Goal: Information Seeking & Learning: Check status

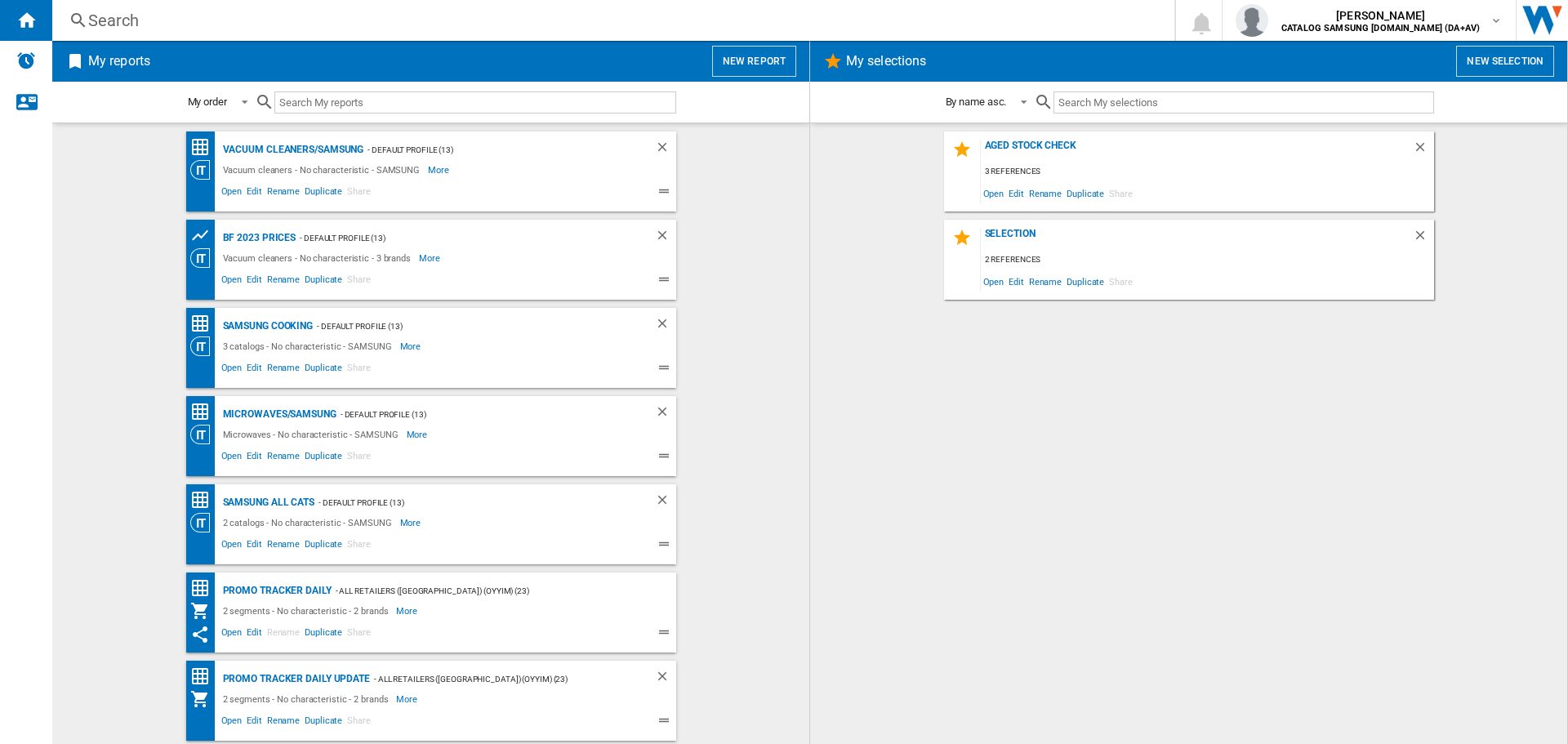
click at [270, 22] on div "Search" at bounding box center [609, 20] width 1044 height 23
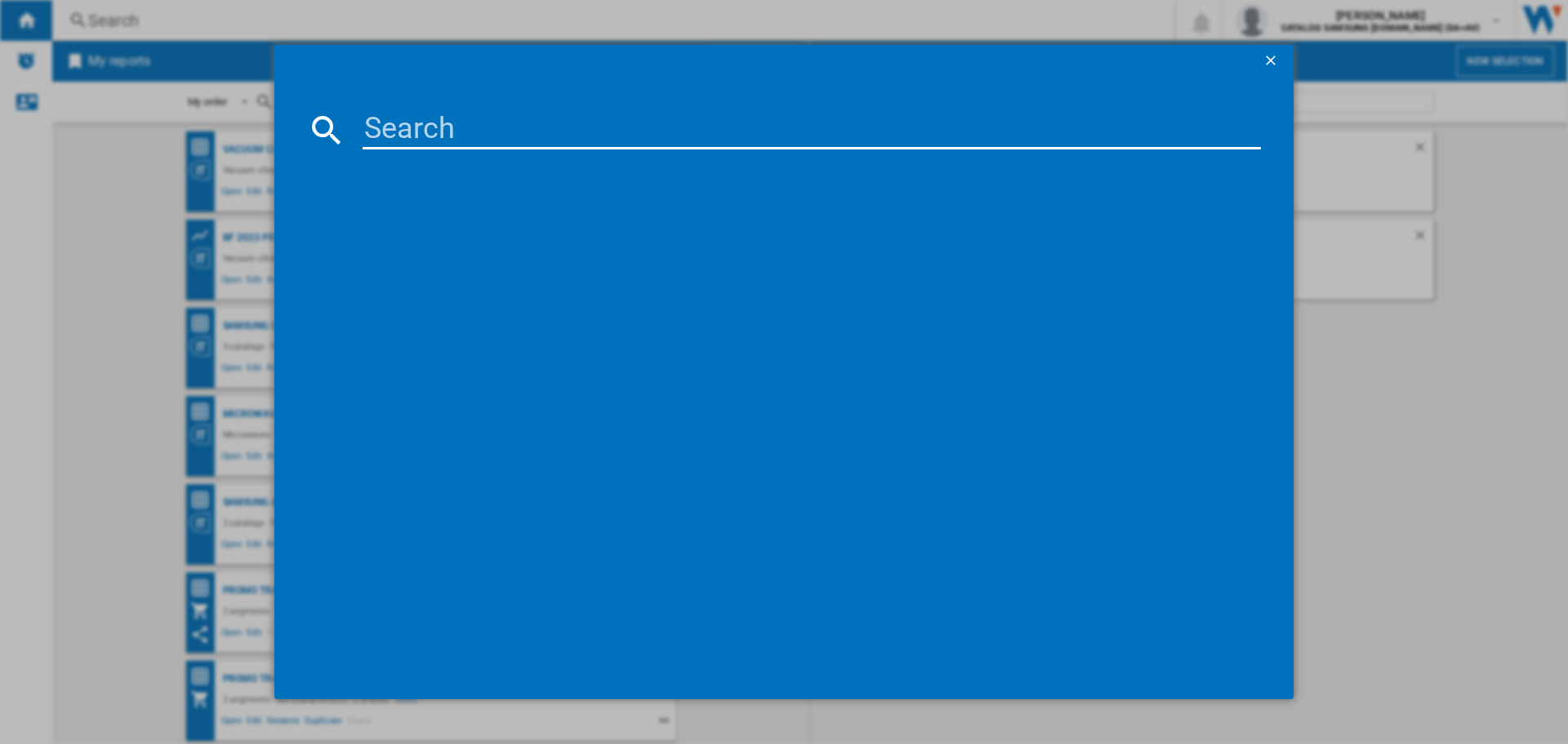
click at [430, 121] on input at bounding box center [811, 130] width 898 height 40
paste input "WNG25401GB"
type input "WNG25401GB"
click at [429, 228] on div "BOSCH WNG25401GB WHITE" at bounding box center [795, 235] width 881 height 17
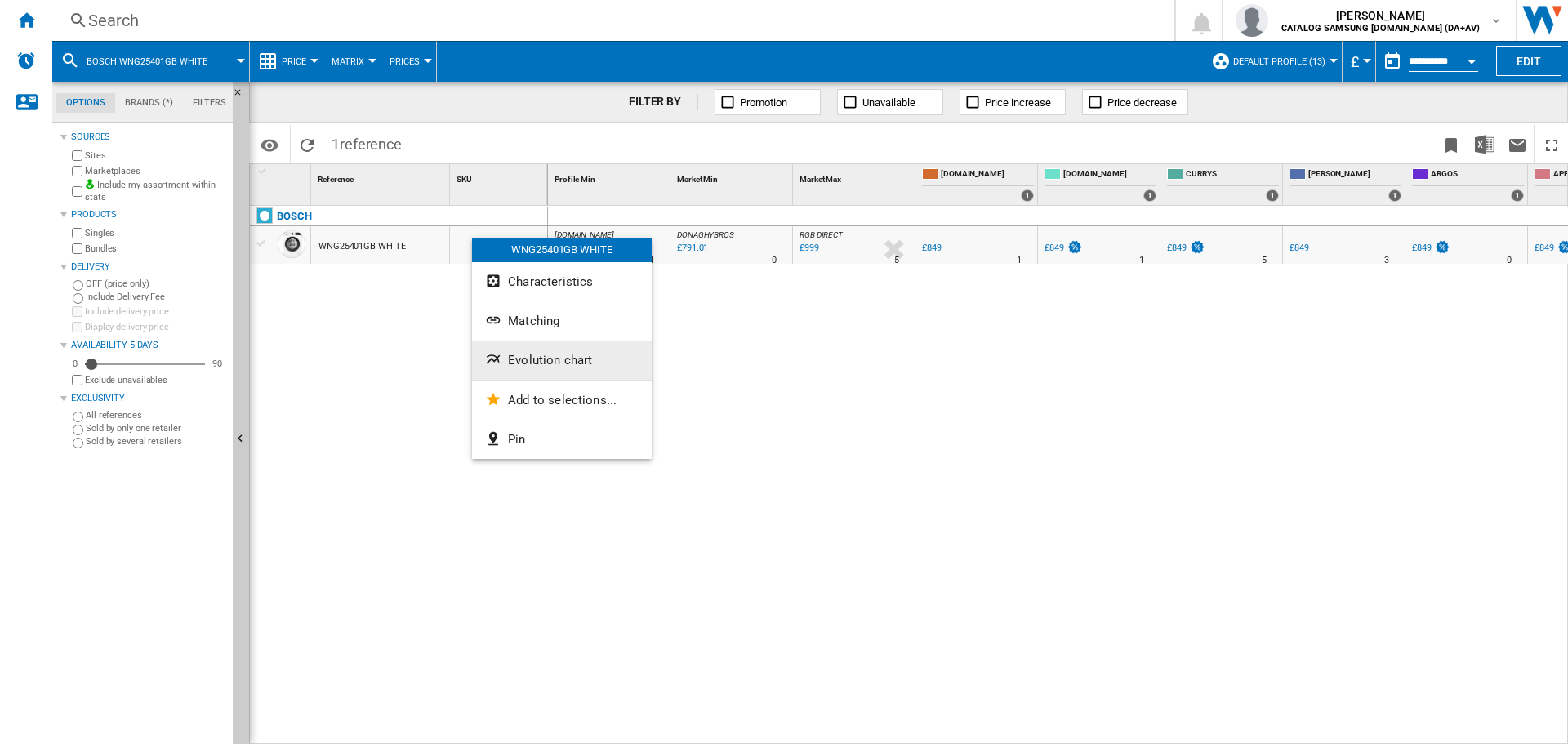
click at [523, 353] on span "Evolution chart" at bounding box center [550, 360] width 84 height 15
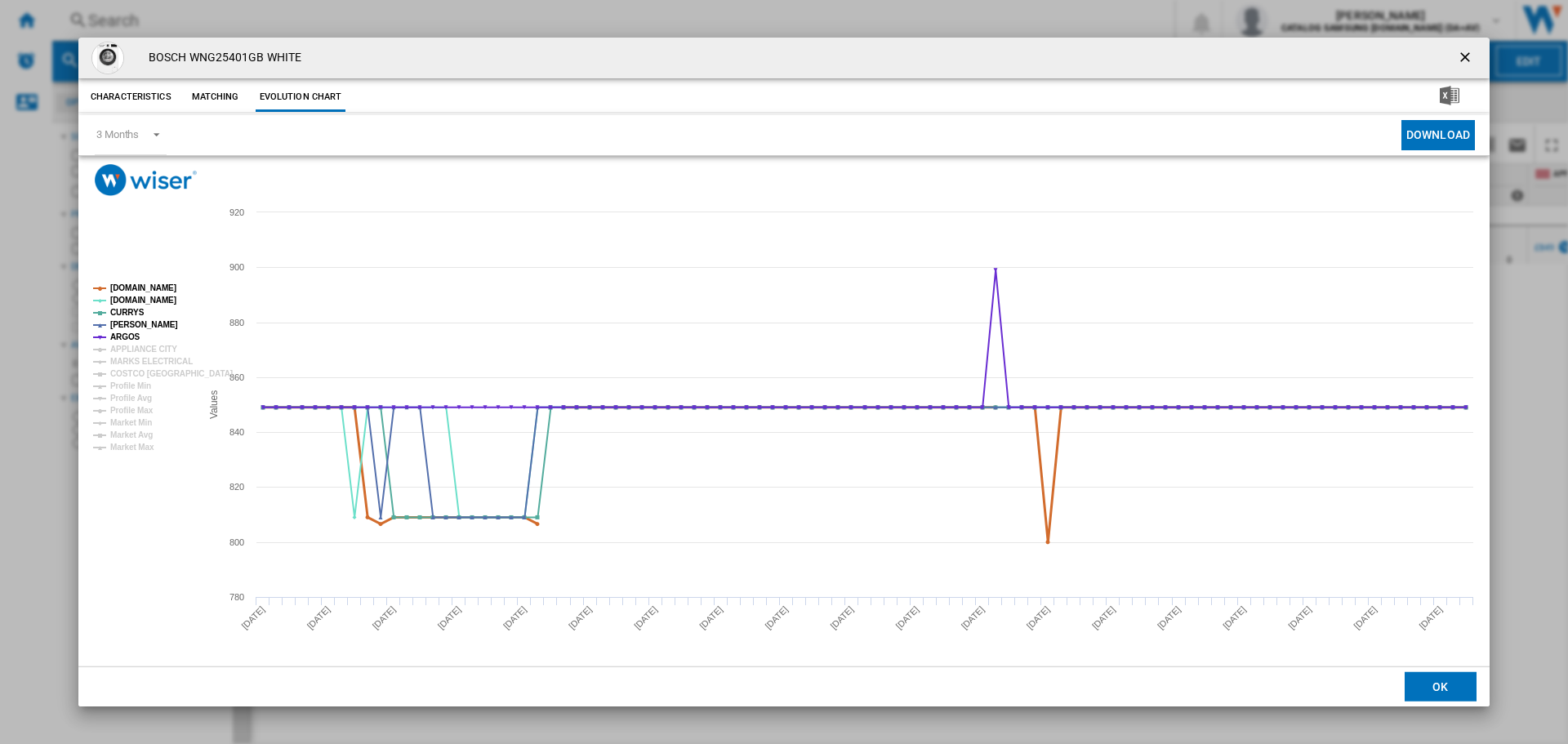
click at [139, 286] on tspan "[DOMAIN_NAME]" at bounding box center [143, 288] width 66 height 9
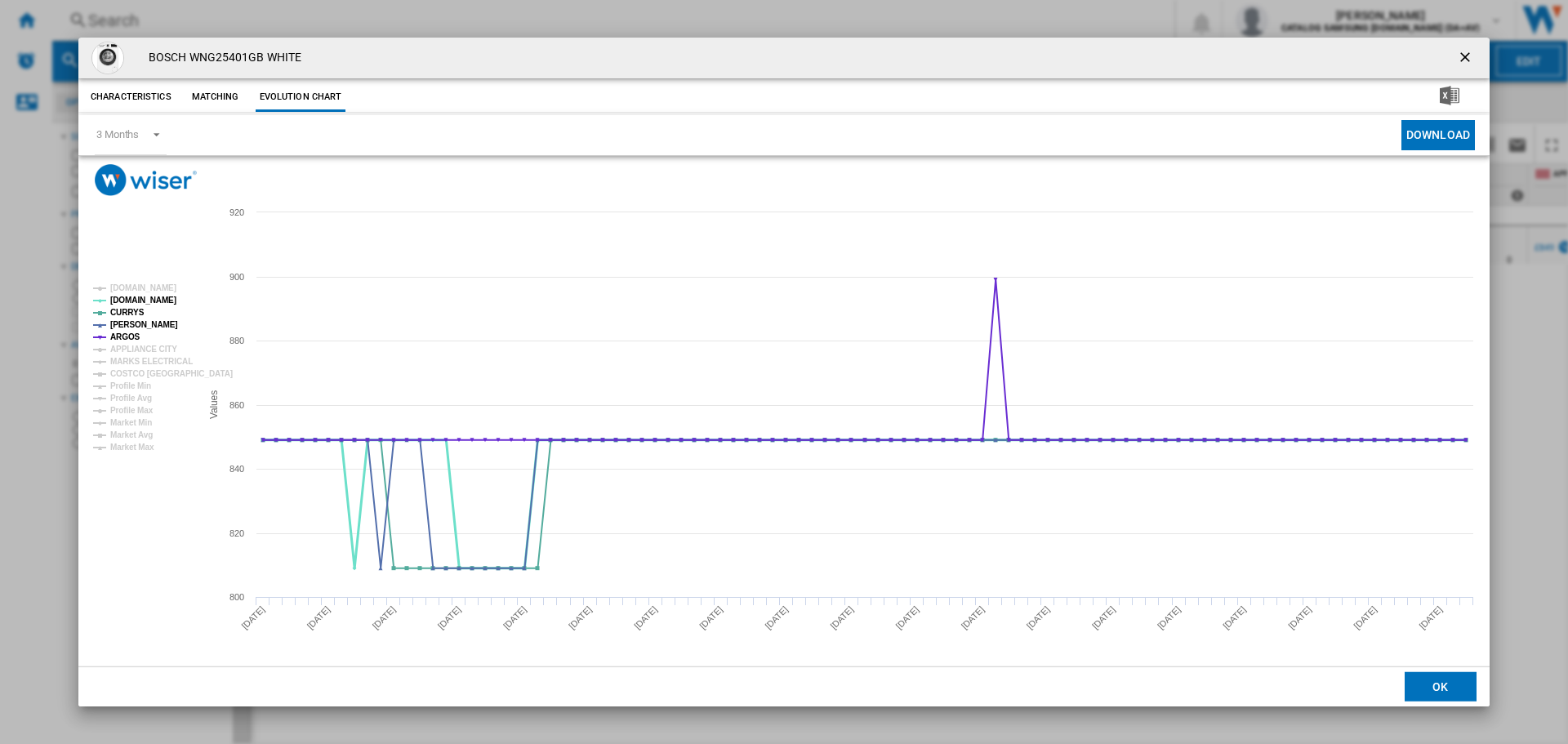
click at [129, 299] on tspan "[DOMAIN_NAME]" at bounding box center [143, 300] width 66 height 9
click at [126, 322] on tspan "[PERSON_NAME]" at bounding box center [144, 325] width 68 height 9
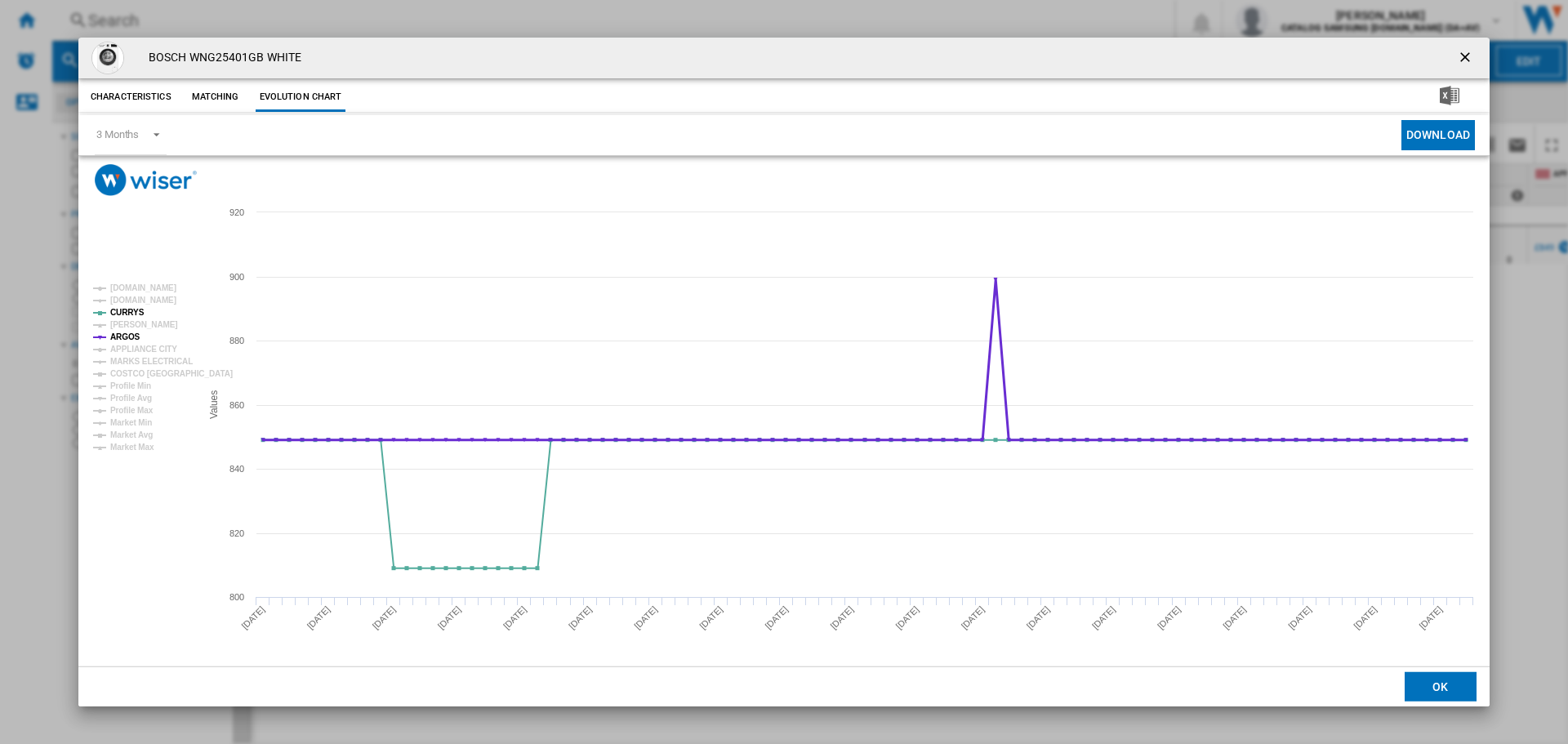
click at [121, 337] on tspan "ARGOS" at bounding box center [126, 337] width 30 height 9
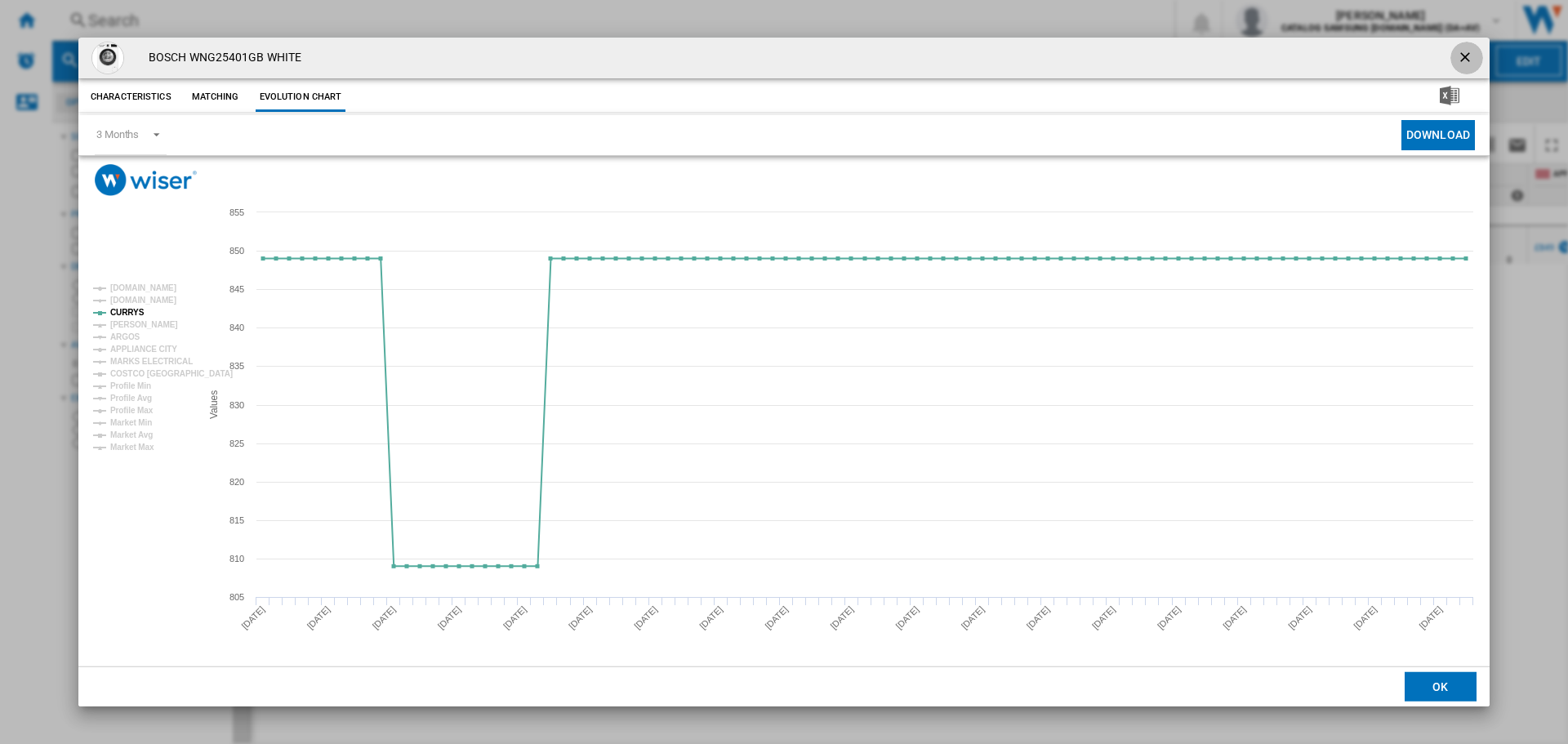
click at [1465, 61] on ng-md-icon "getI18NText('BUTTONS.CLOSE_DIALOG')" at bounding box center [1466, 59] width 19 height 19
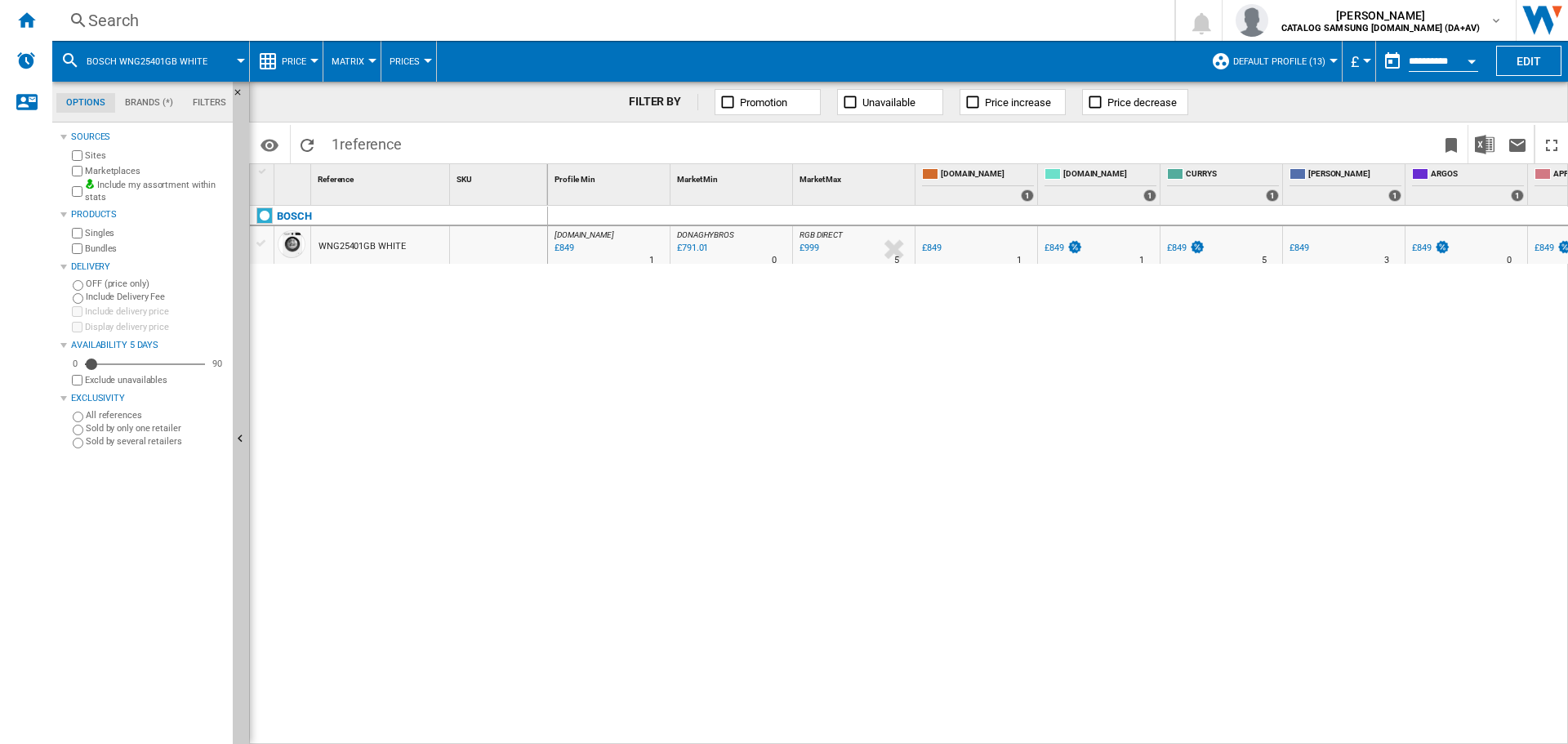
click at [200, 24] on div "Search" at bounding box center [609, 20] width 1044 height 23
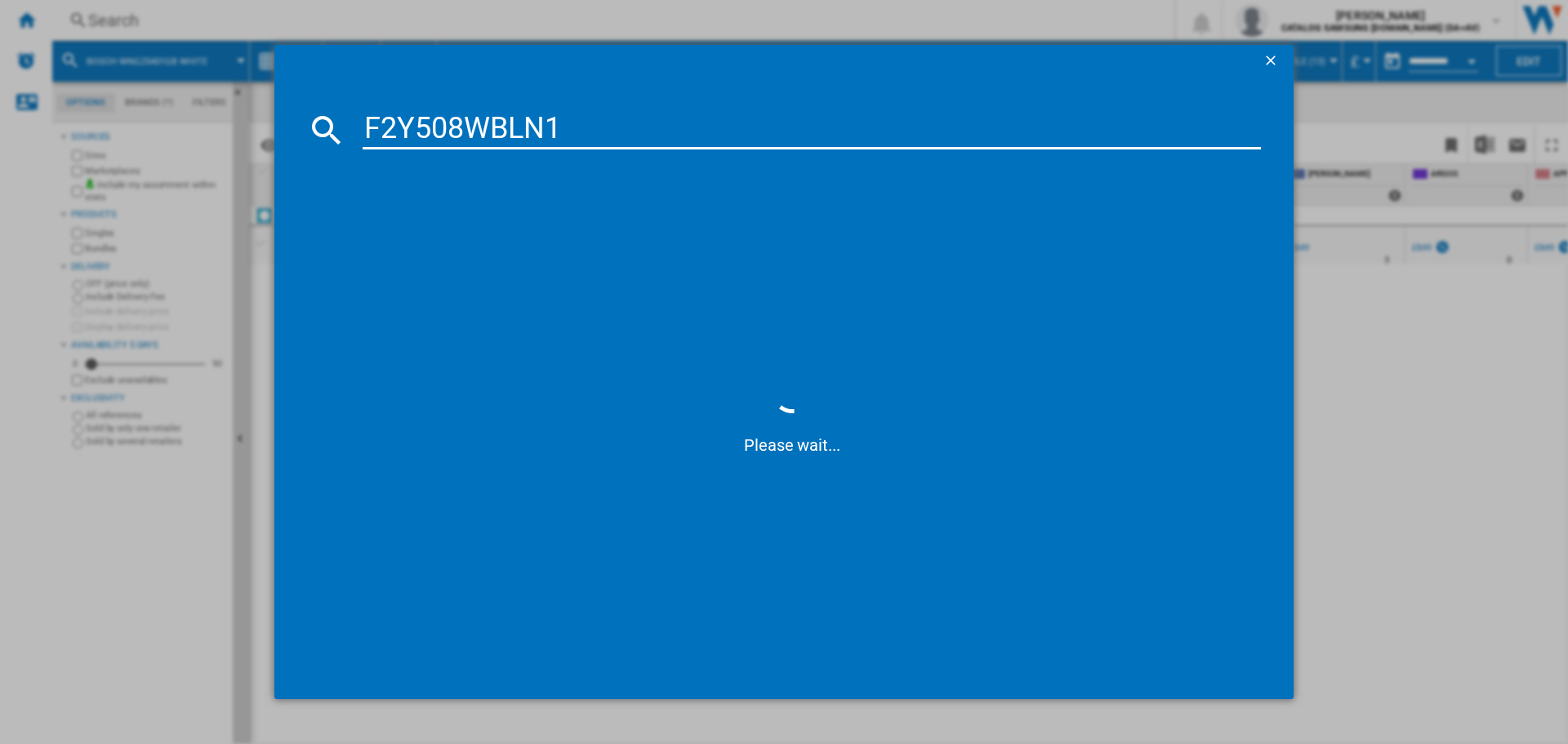
type input "F2Y508WBLN1"
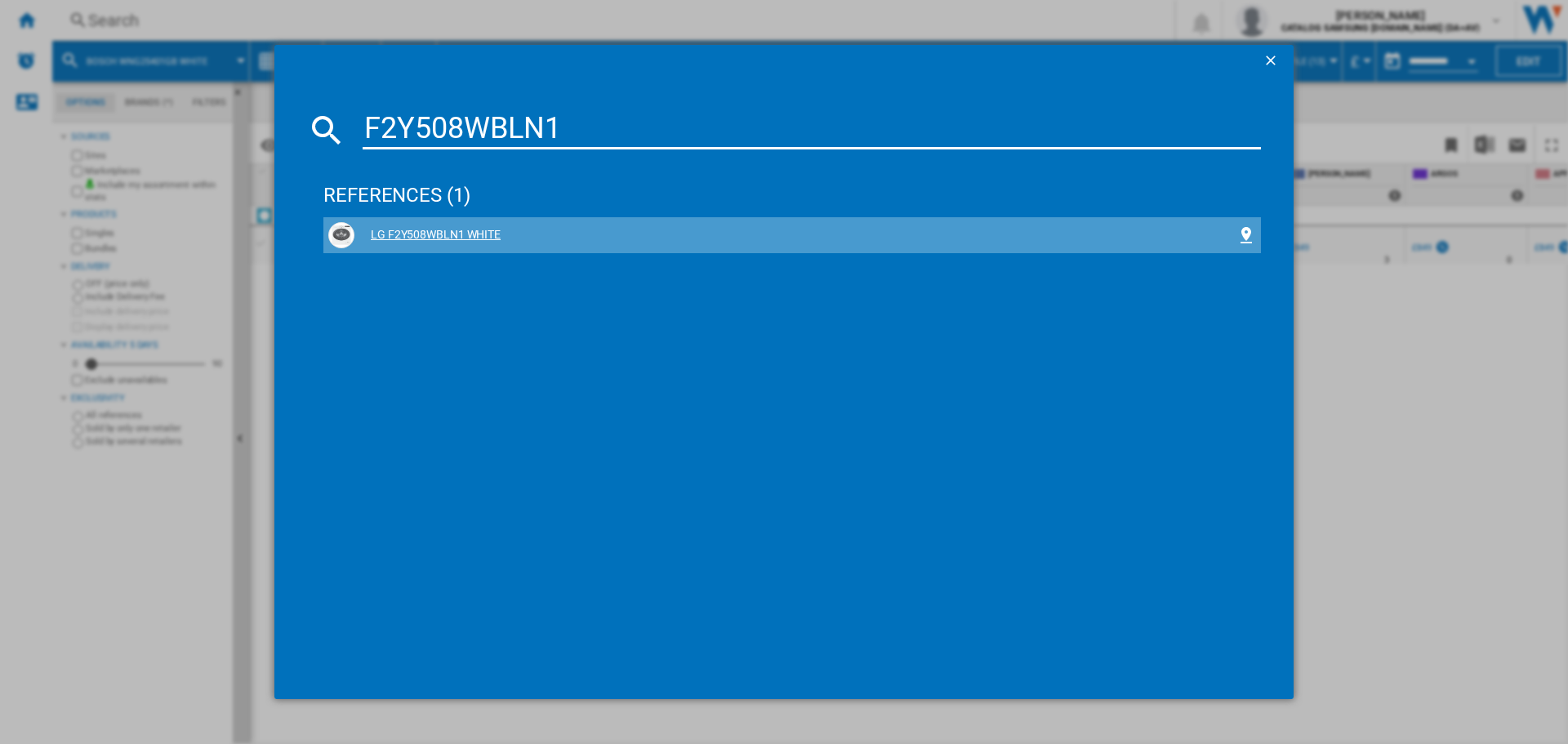
drag, startPoint x: 453, startPoint y: 238, endPoint x: 420, endPoint y: 235, distance: 33.1
click at [420, 235] on div "LG F2Y508WBLN1 WHITE" at bounding box center [795, 235] width 881 height 17
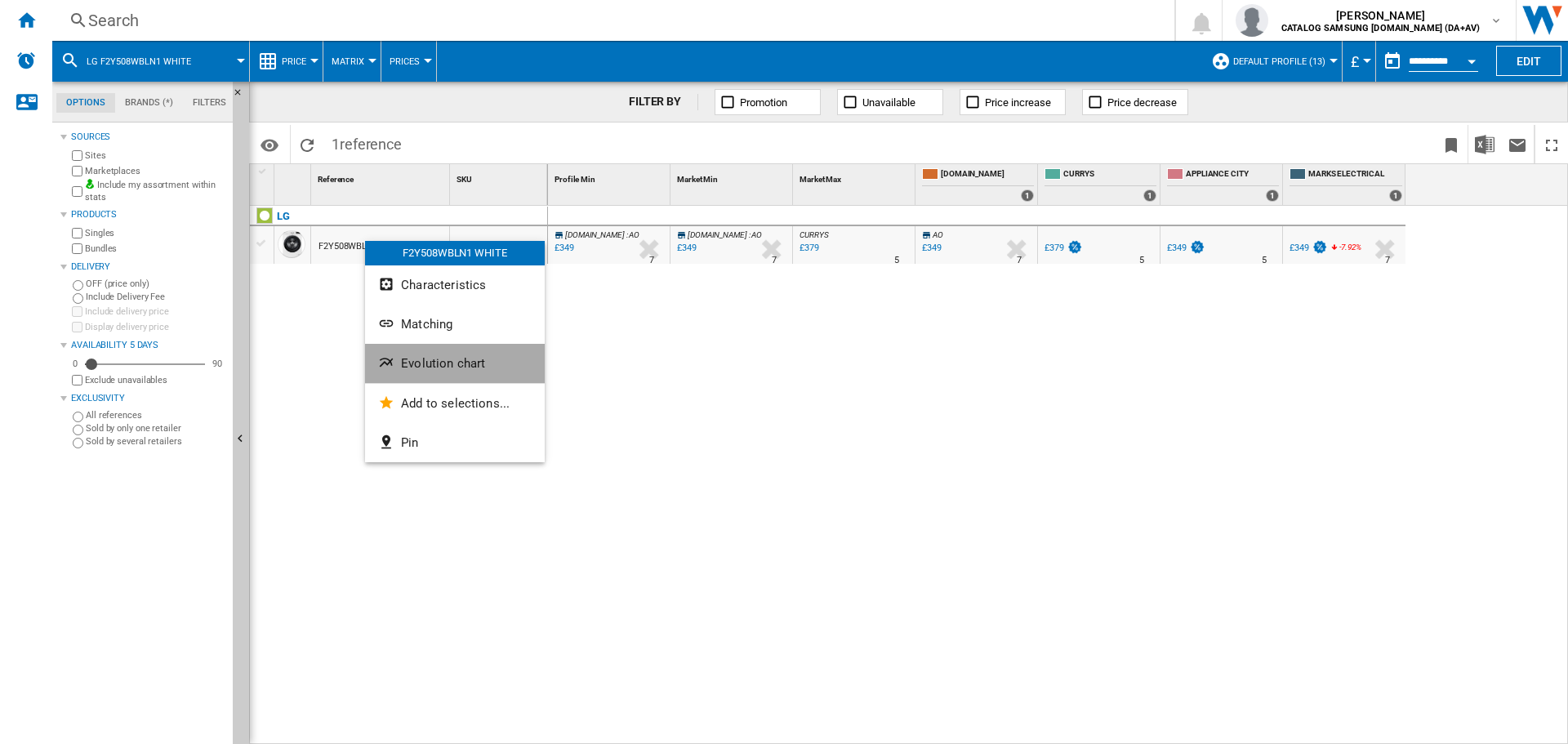
click at [449, 361] on span "Evolution chart" at bounding box center [443, 364] width 84 height 15
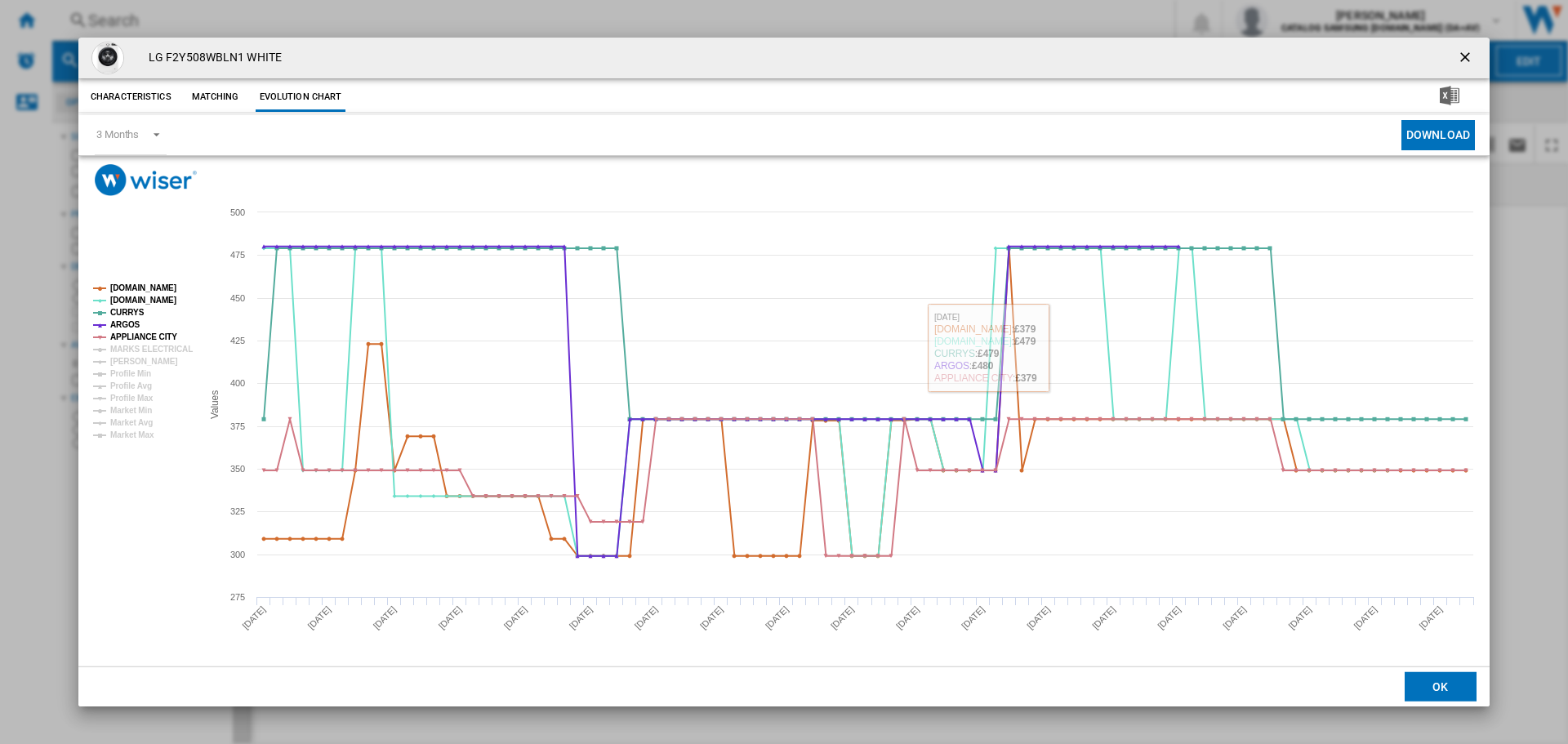
click at [1466, 60] on ng-md-icon "getI18NText('BUTTONS.CLOSE_DIALOG')" at bounding box center [1466, 59] width 19 height 19
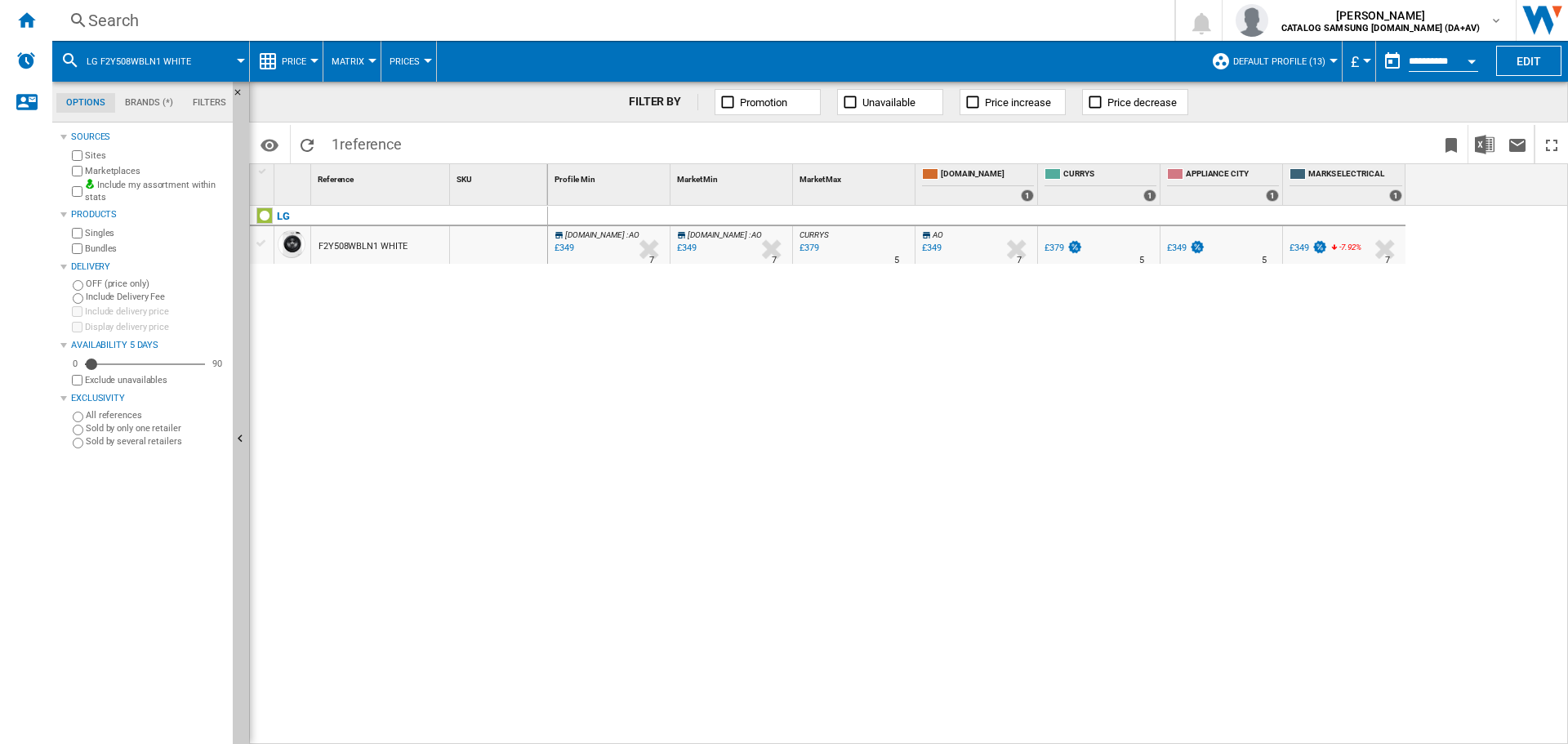
click at [190, 12] on div "Search" at bounding box center [609, 20] width 1044 height 23
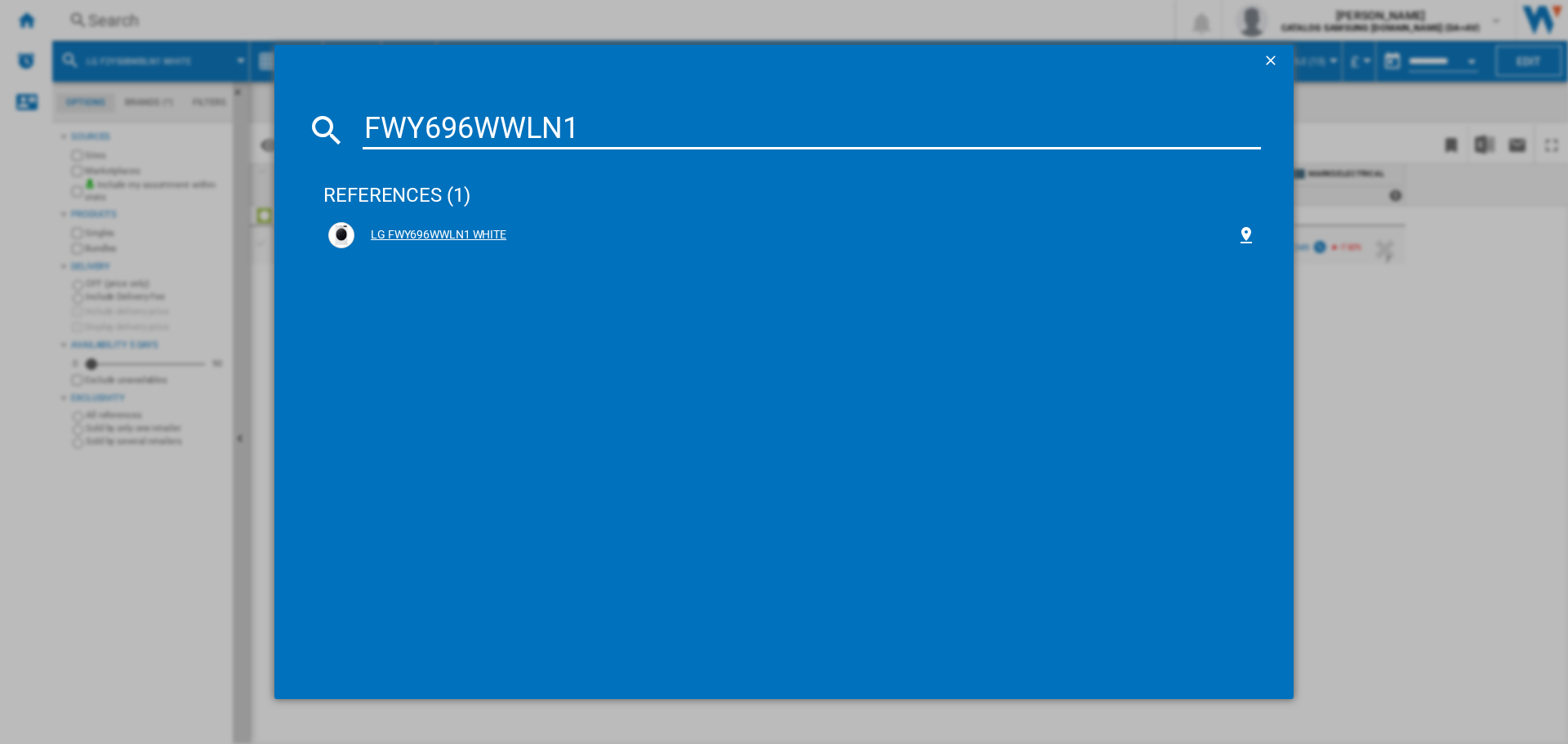
type input "FWY696WWLN1"
click at [396, 238] on div "LG FWY696WWLN1 WHITE" at bounding box center [795, 235] width 881 height 17
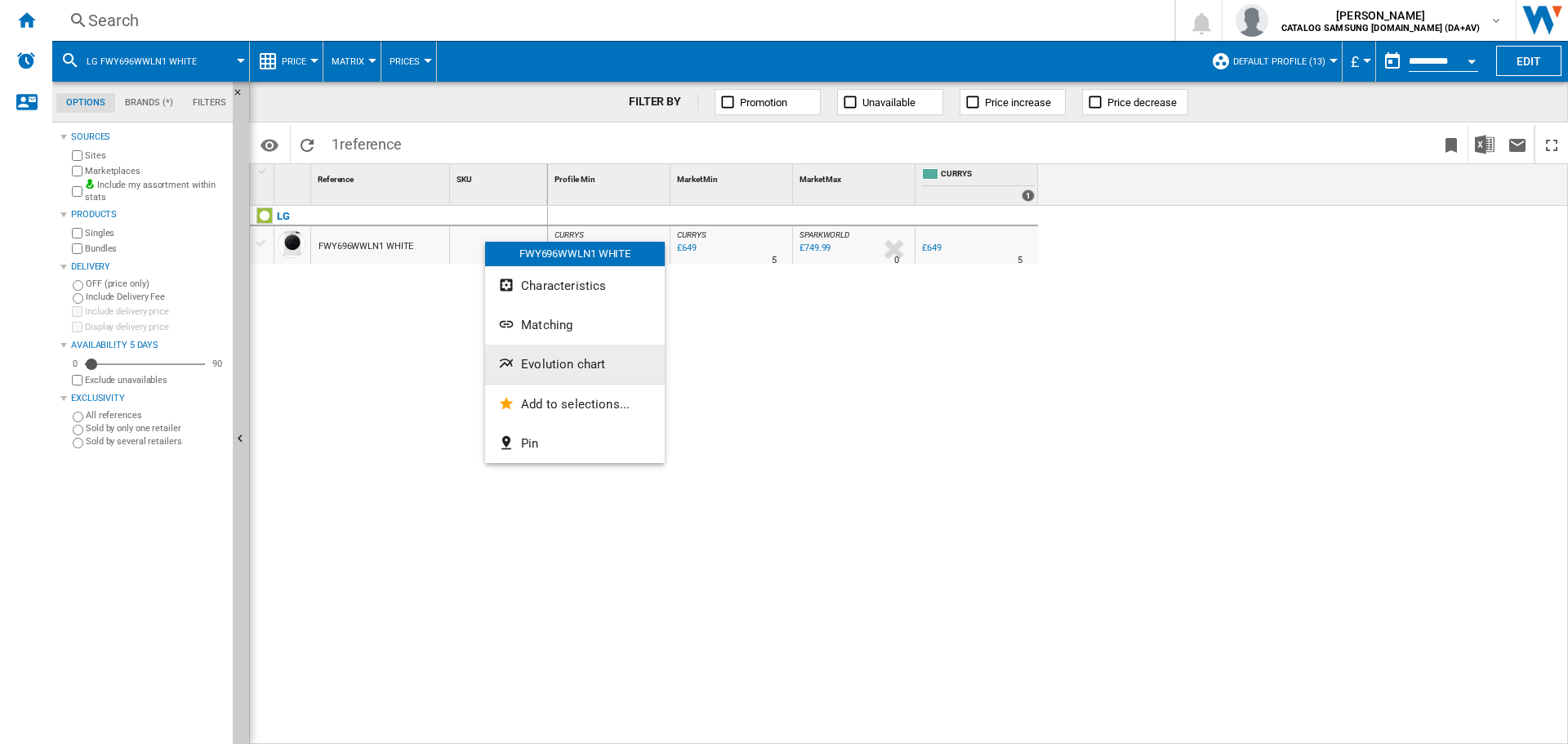
click at [556, 372] on button "Evolution chart" at bounding box center [574, 364] width 180 height 40
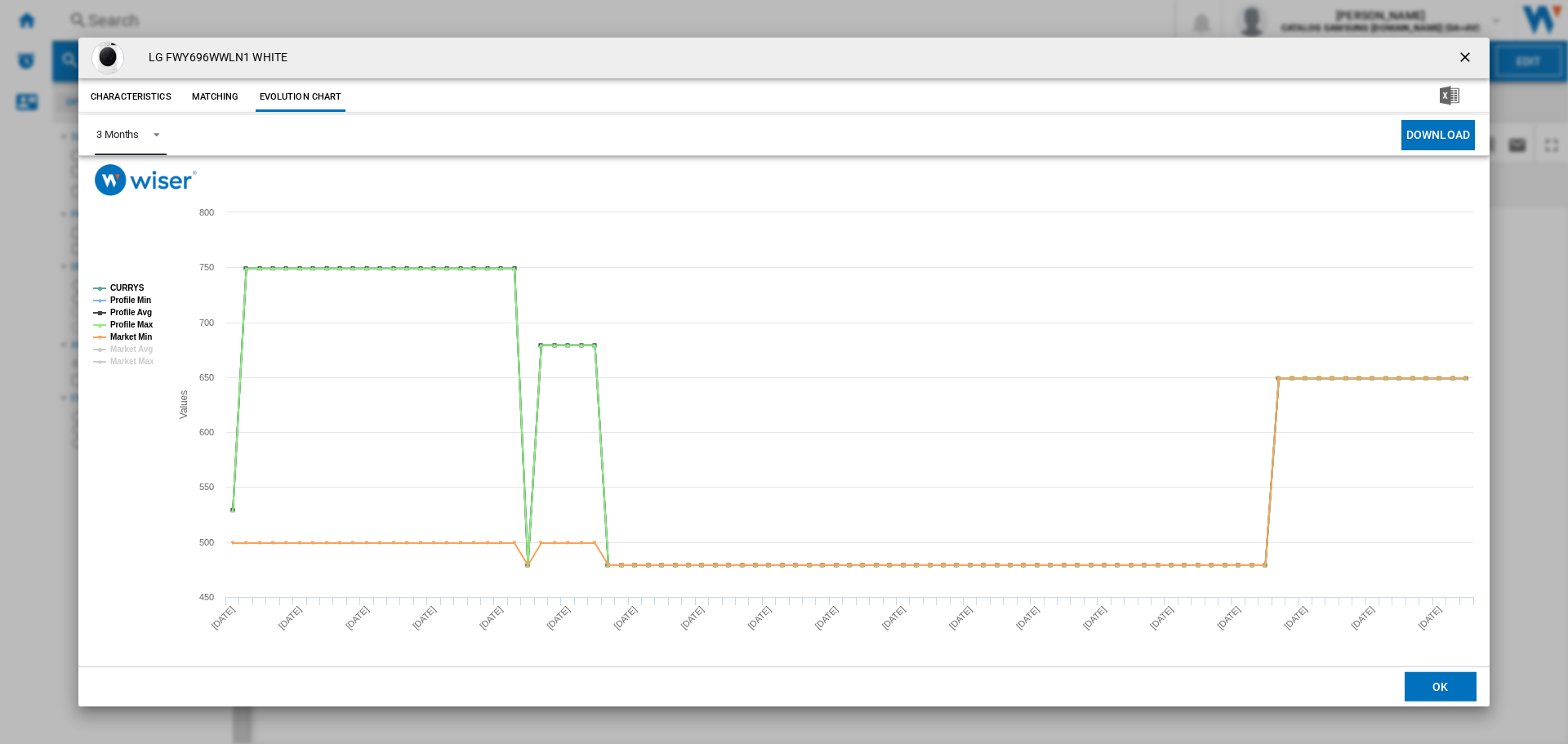
click at [163, 125] on md-select-value "3 Months" at bounding box center [131, 135] width 72 height 40
click at [154, 171] on md-option "6 Months" at bounding box center [139, 175] width 111 height 40
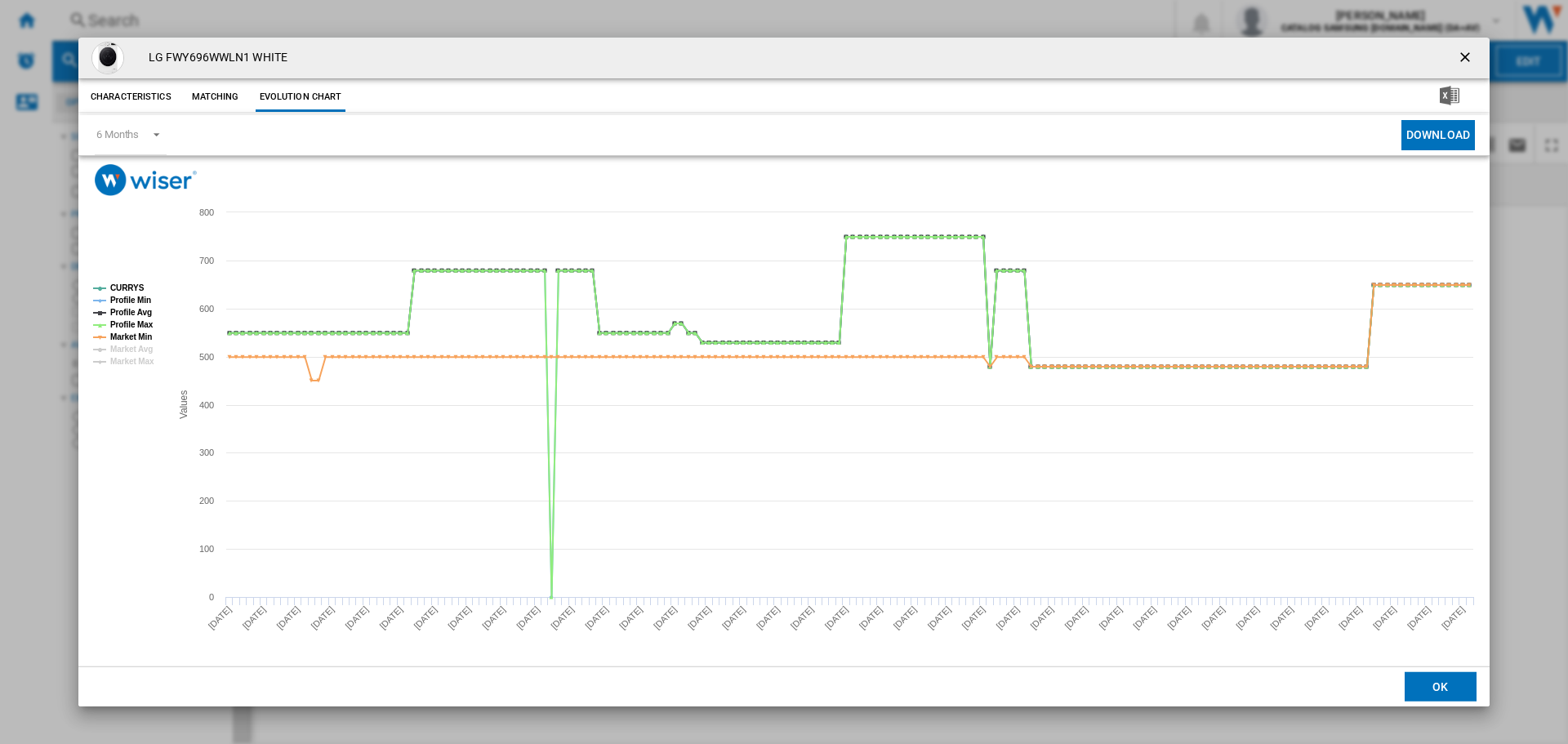
click at [1458, 59] on ng-md-icon "getI18NText('BUTTONS.CLOSE_DIALOG')" at bounding box center [1466, 59] width 19 height 19
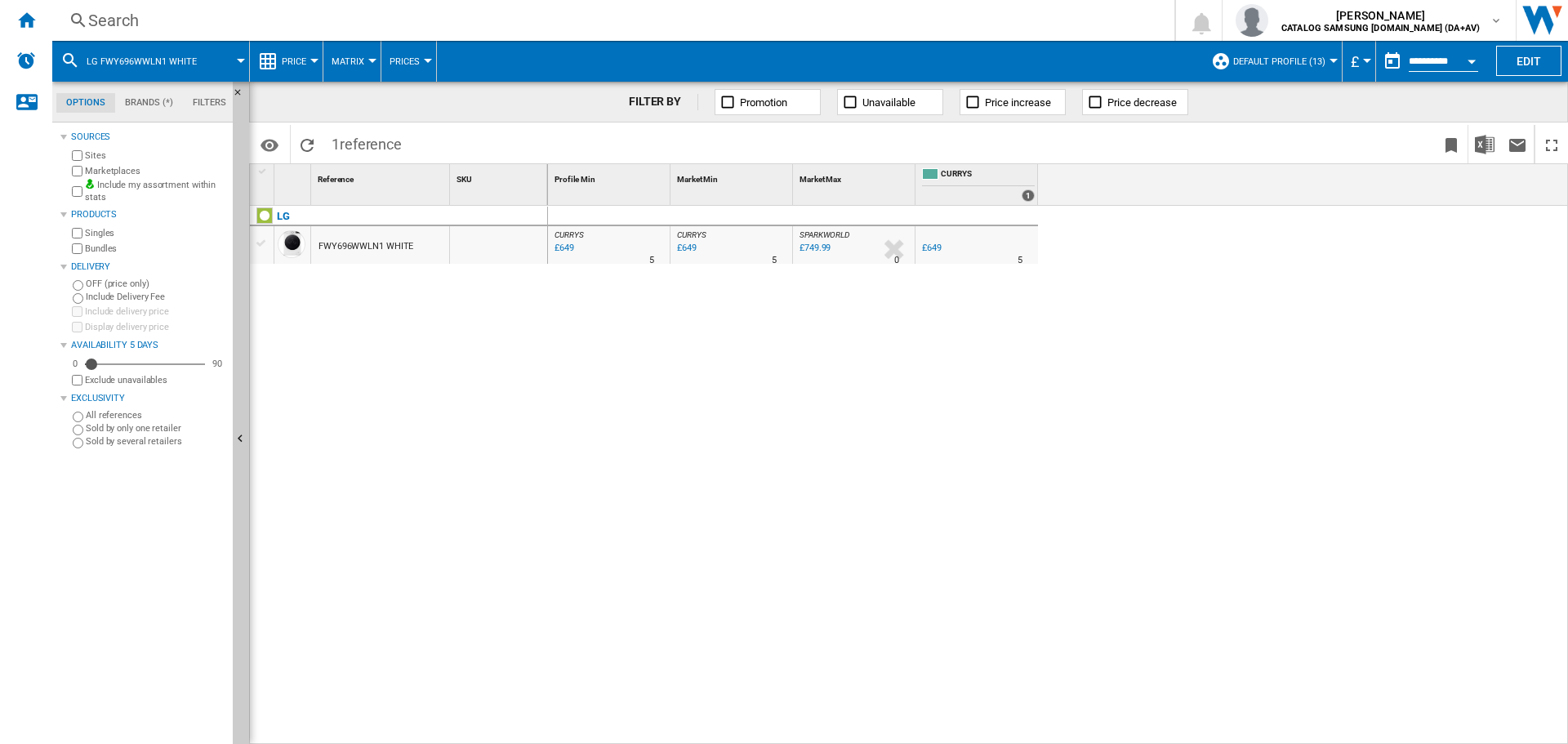
click at [288, 20] on div "Search" at bounding box center [609, 20] width 1044 height 23
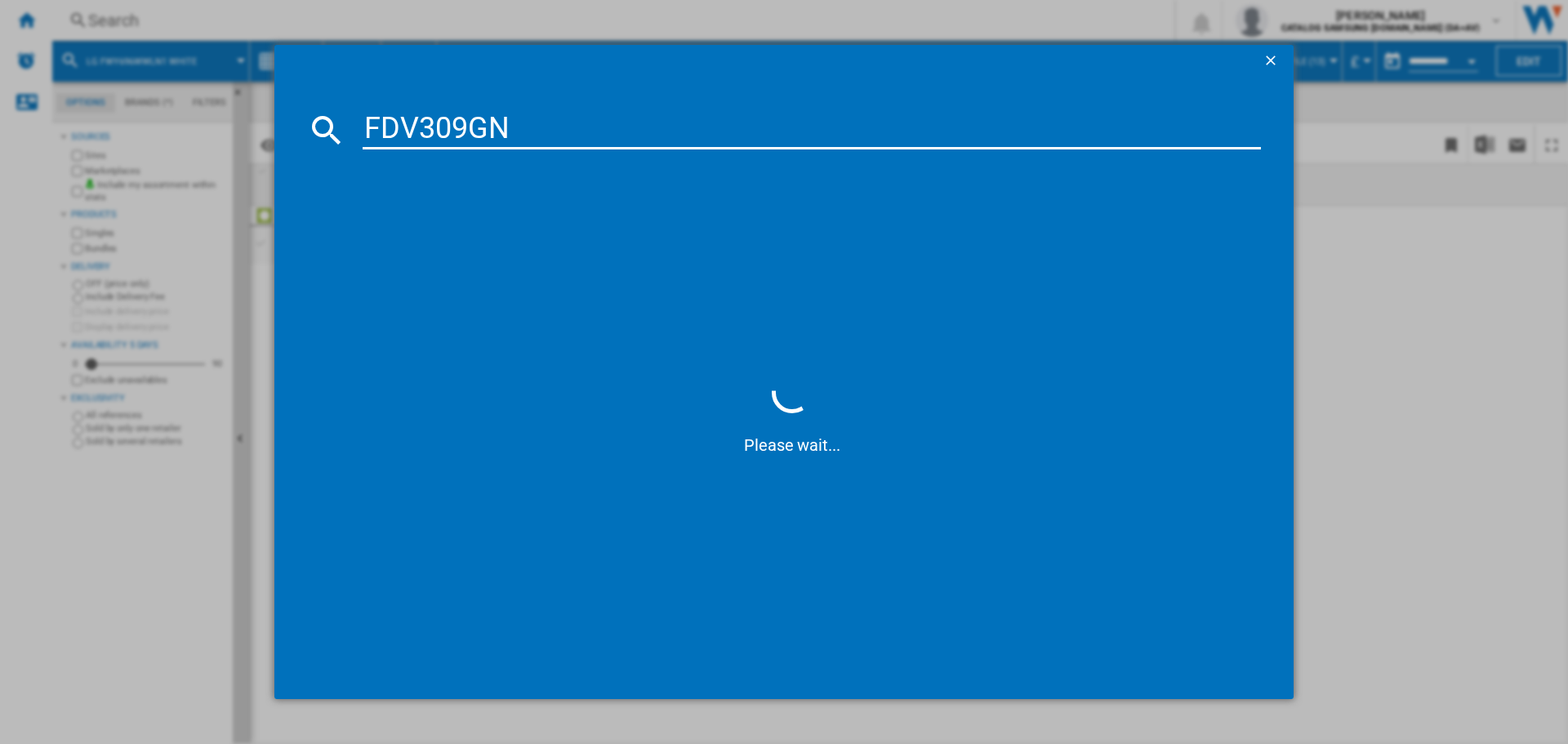
type input "FDV309GN"
click at [378, 237] on div "LG FDV309GN SLATE GREY" at bounding box center [795, 235] width 881 height 17
